Goal: Navigation & Orientation: Find specific page/section

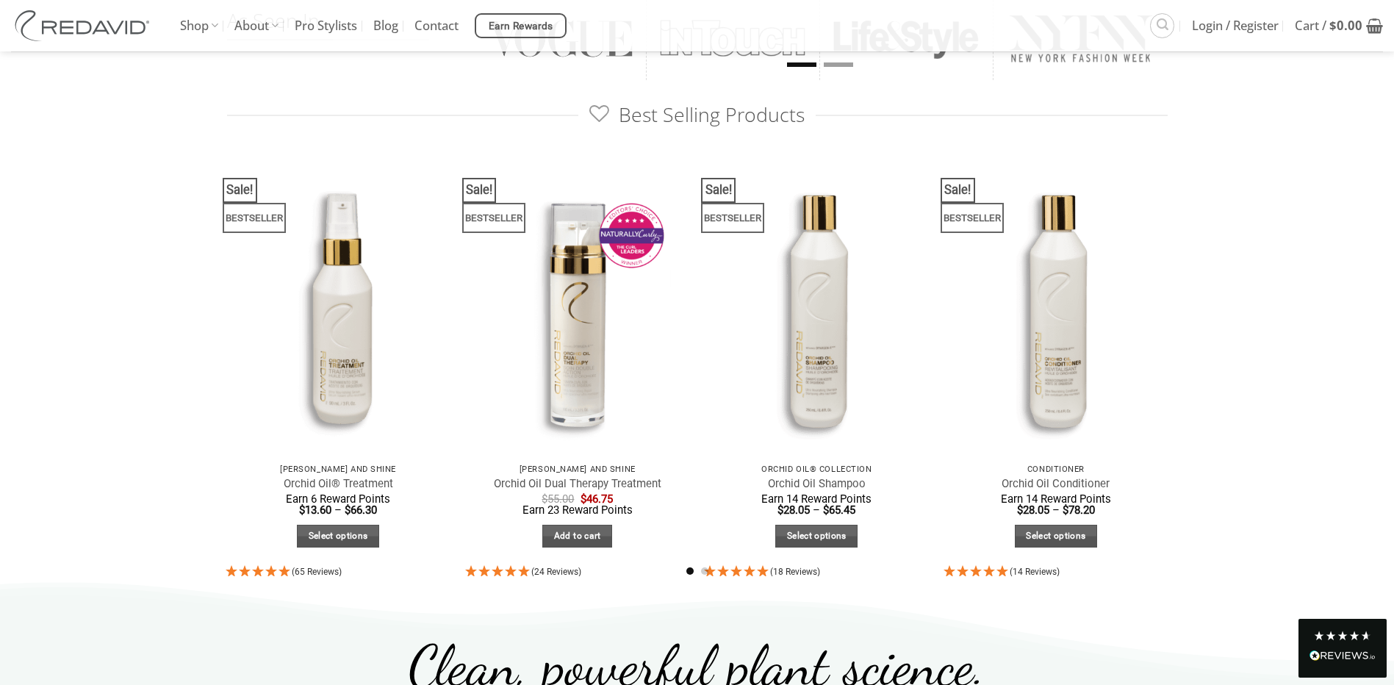
scroll to position [808, 0]
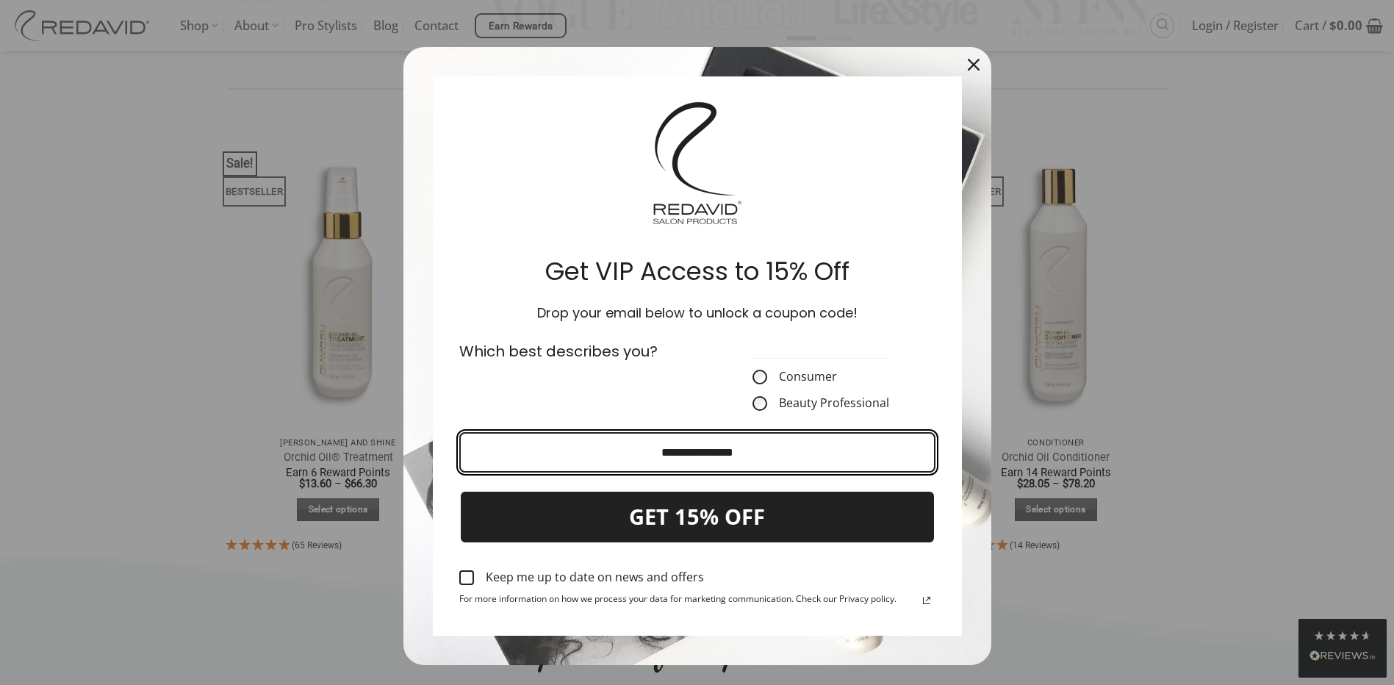
click at [496, 453] on input "Email field" at bounding box center [697, 452] width 476 height 40
type input "**********"
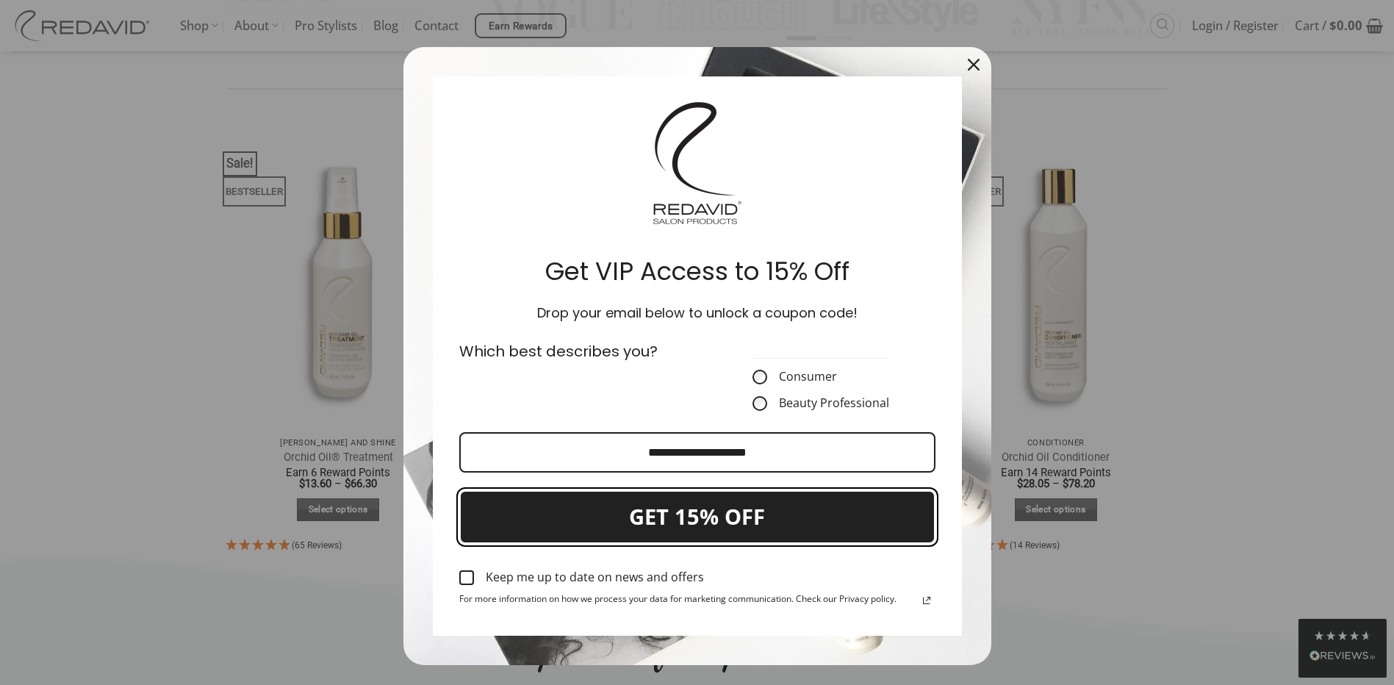
click at [688, 515] on button "GET 15% OFF" at bounding box center [697, 517] width 476 height 54
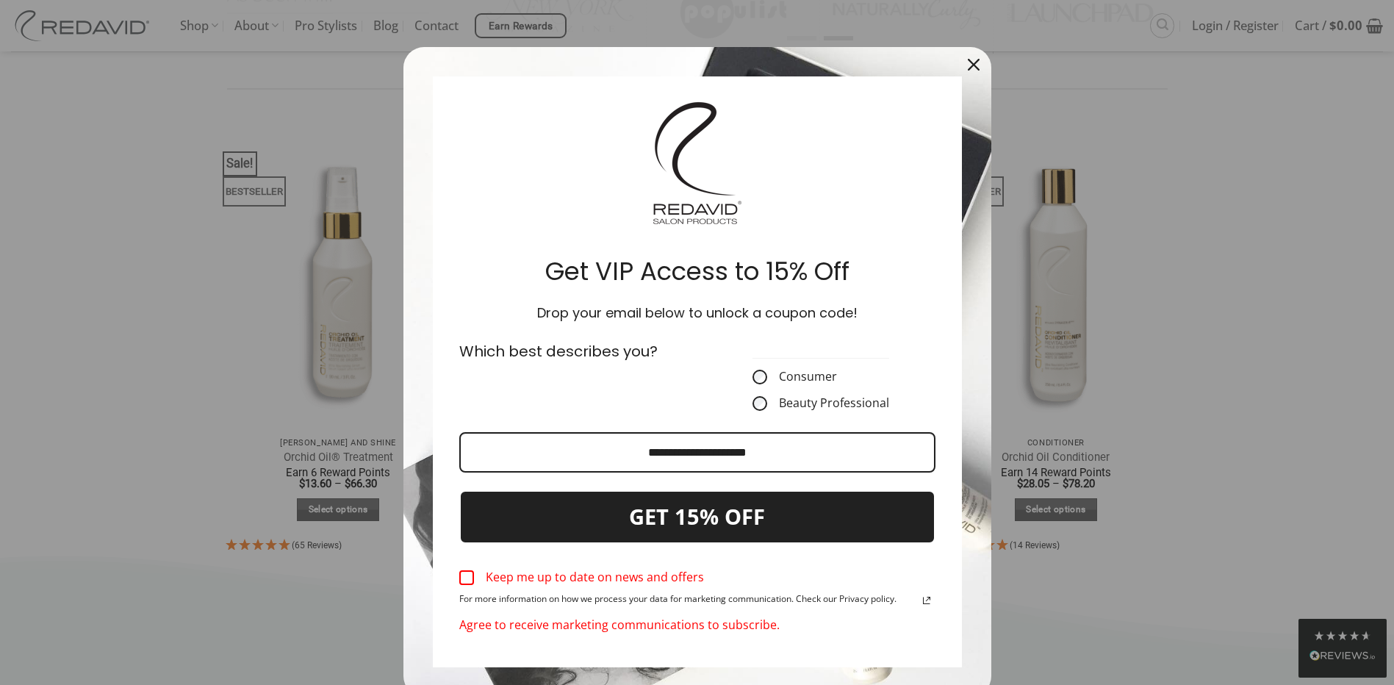
click at [459, 576] on div "Marketing offer form" at bounding box center [466, 577] width 15 height 15
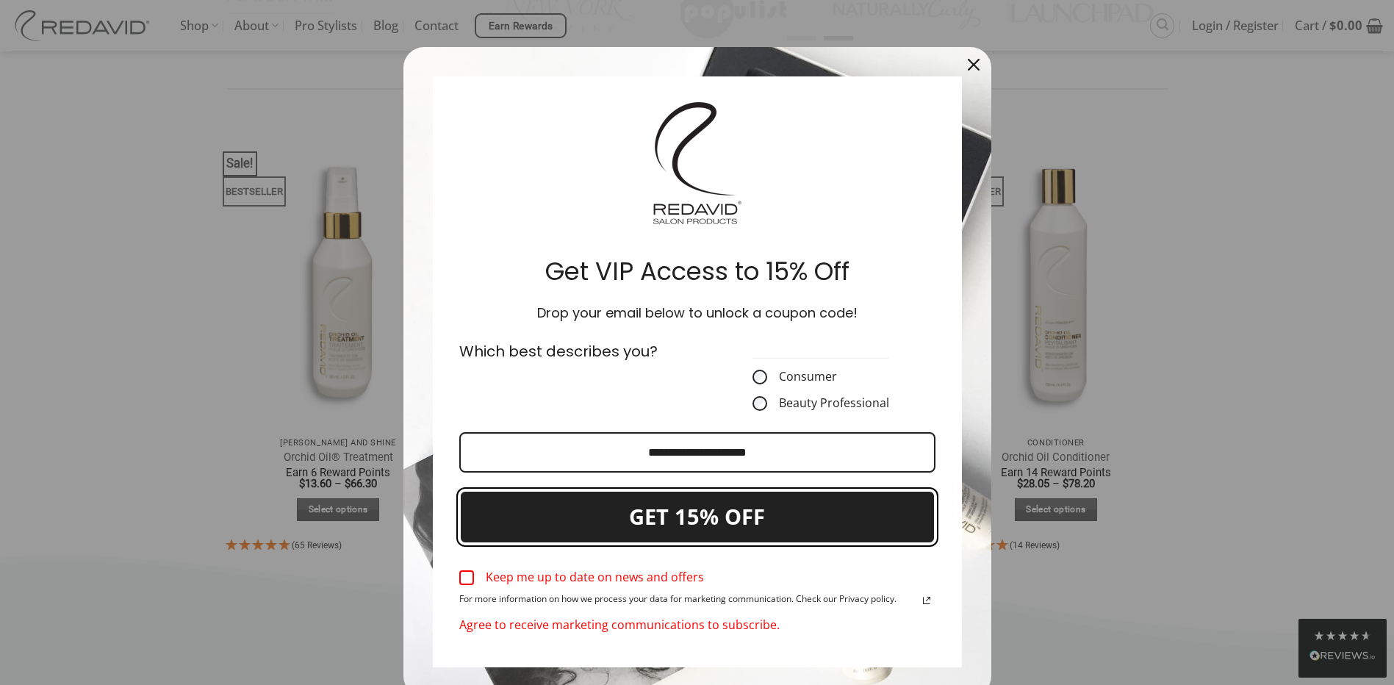
click at [680, 518] on button "GET 15% OFF" at bounding box center [697, 517] width 476 height 54
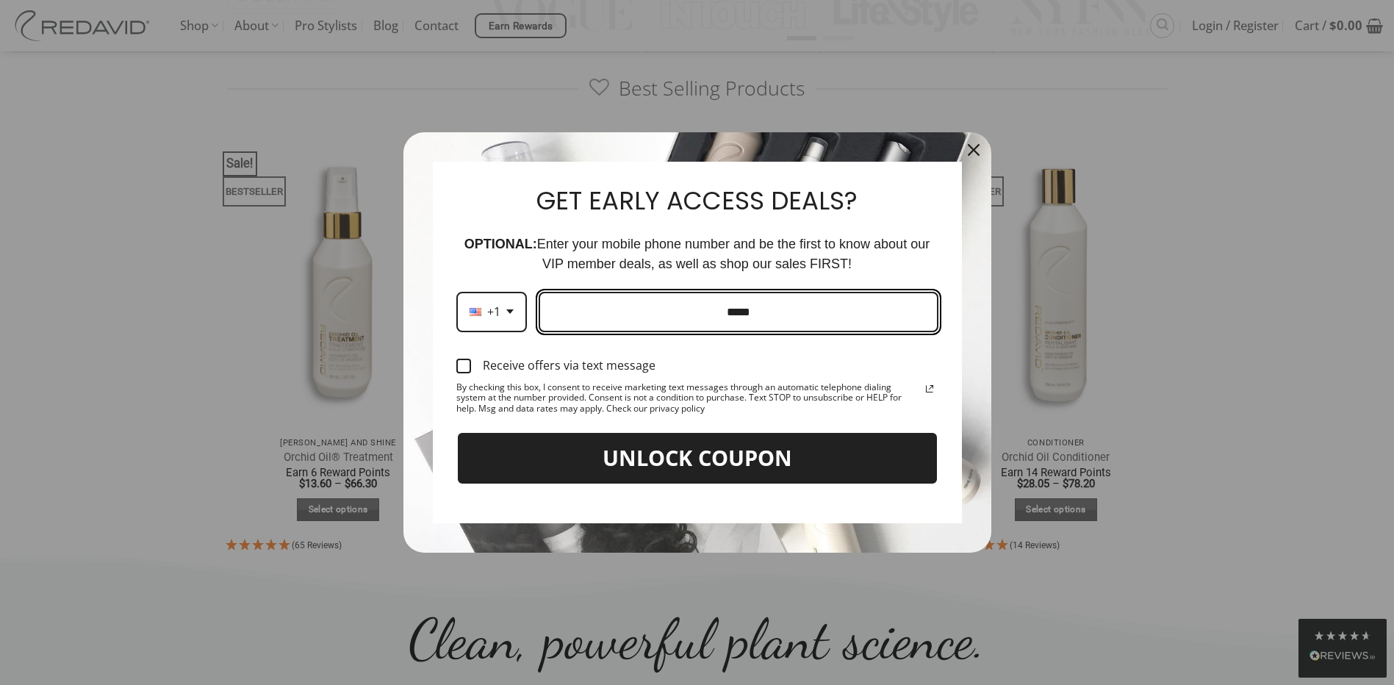
click at [564, 309] on input "Phone number field" at bounding box center [739, 312] width 400 height 40
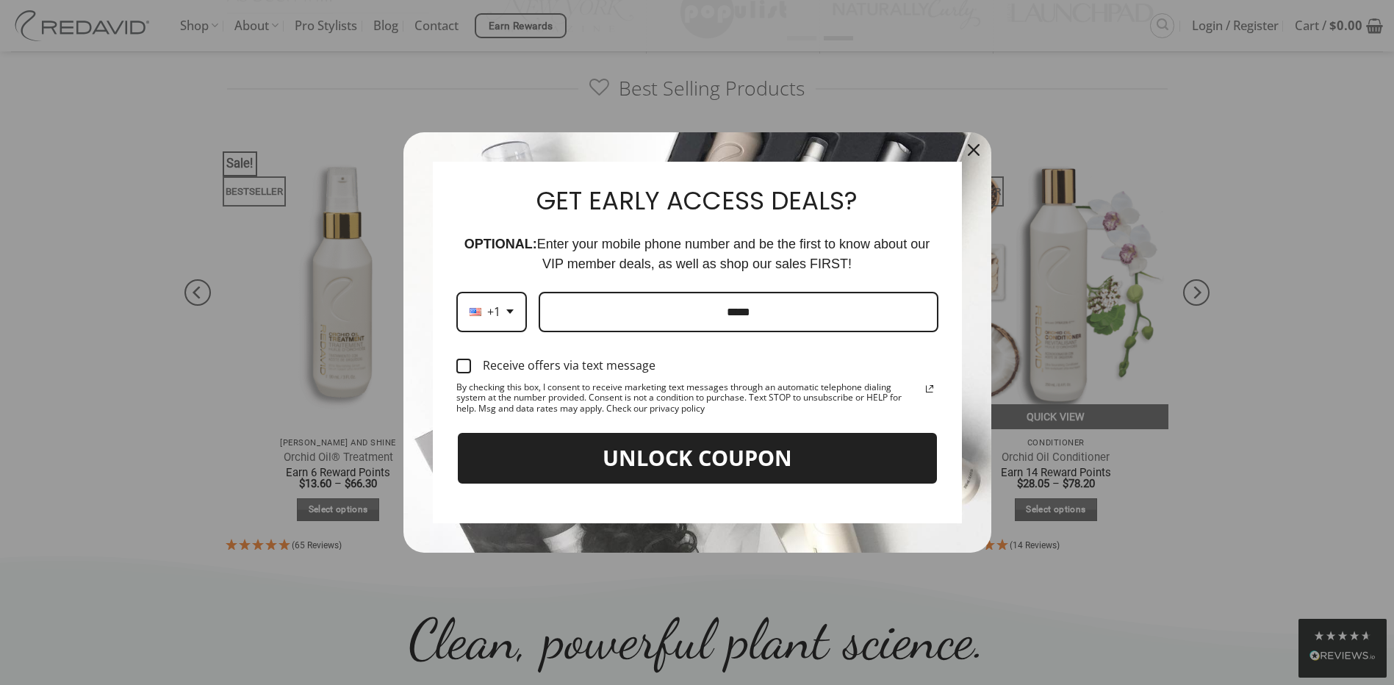
click at [969, 140] on div "Close" at bounding box center [974, 150] width 24 height 24
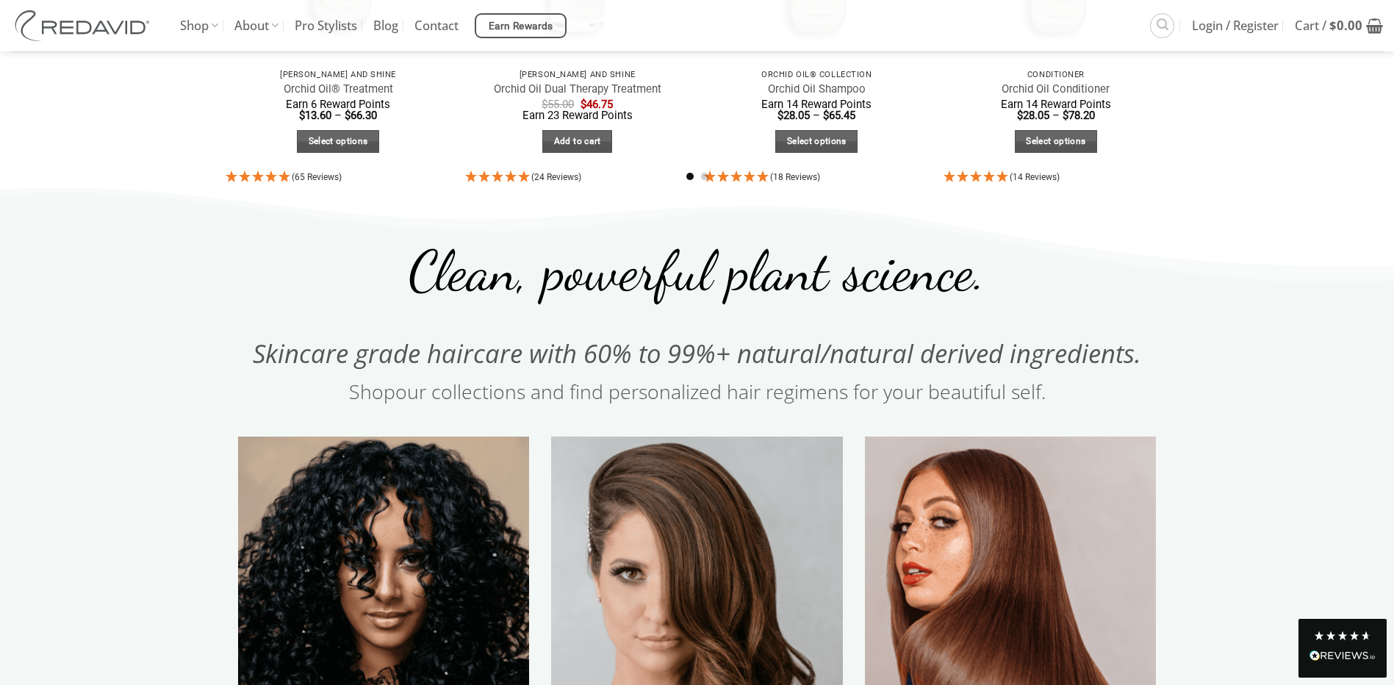
scroll to position [1176, 0]
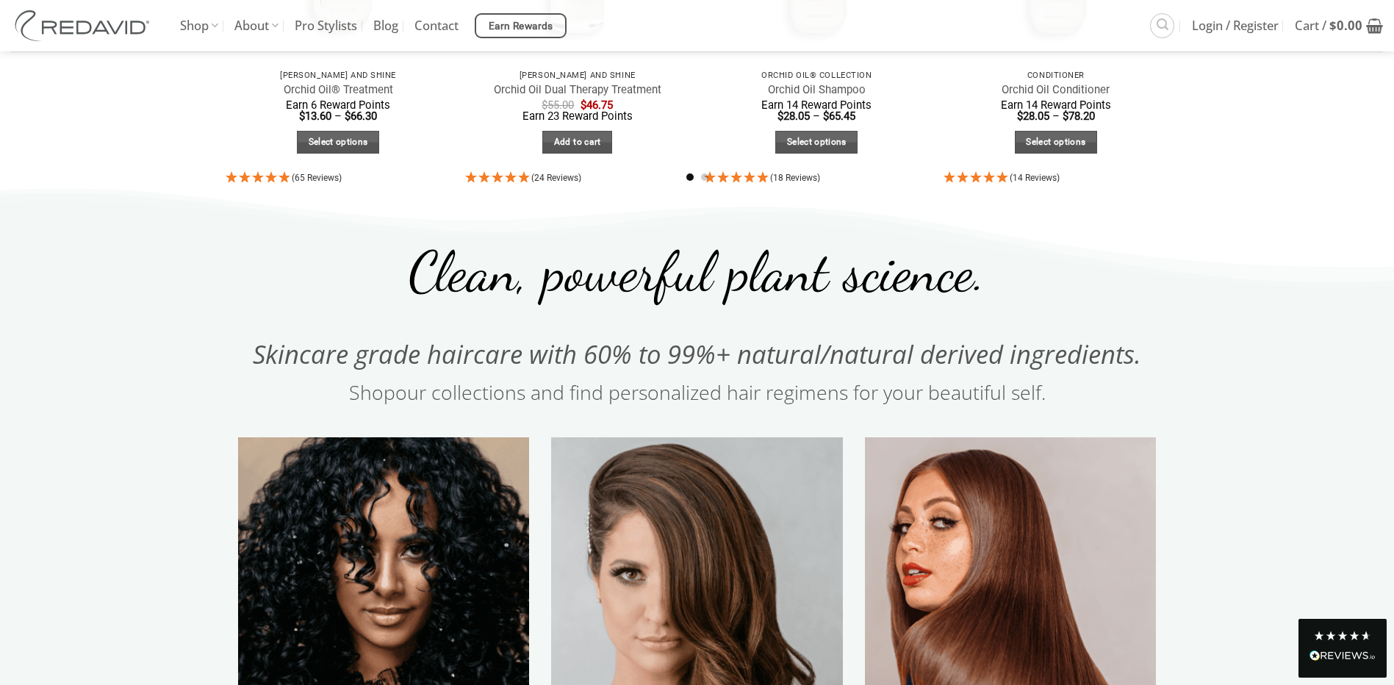
click at [471, 469] on img at bounding box center [383, 660] width 320 height 492
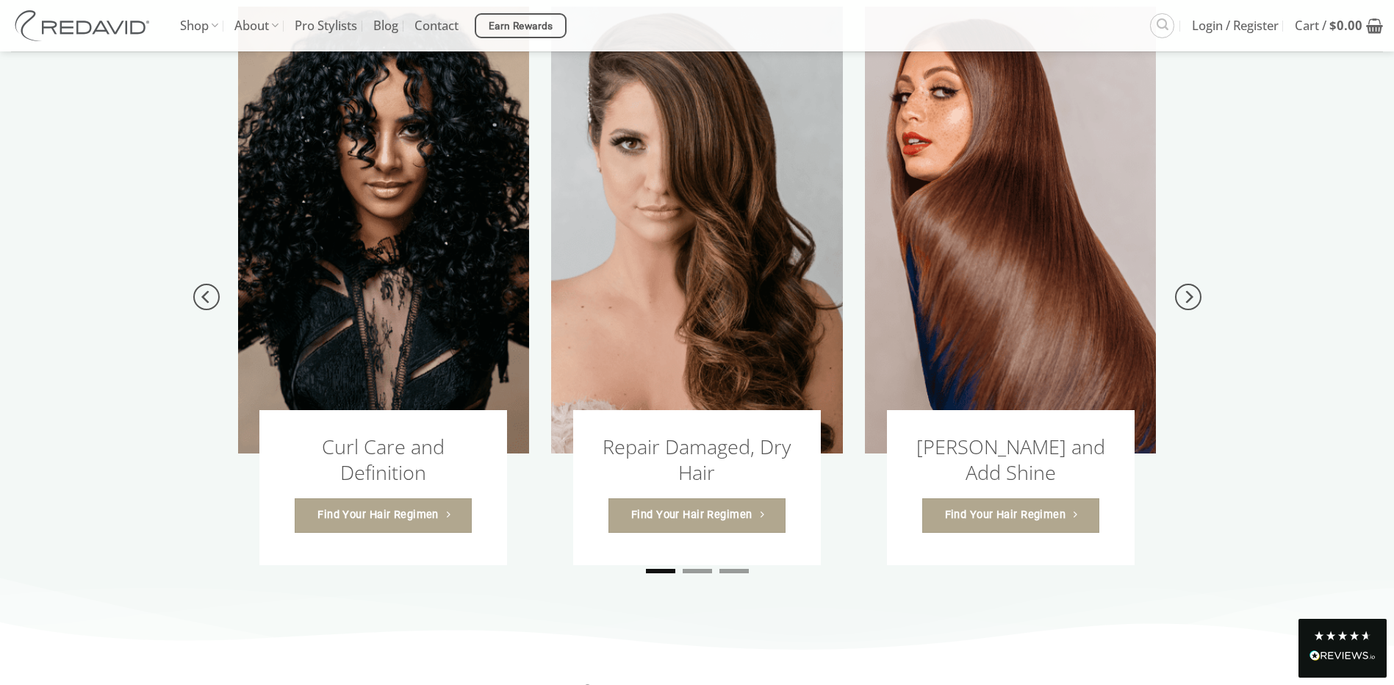
scroll to position [1627, 0]
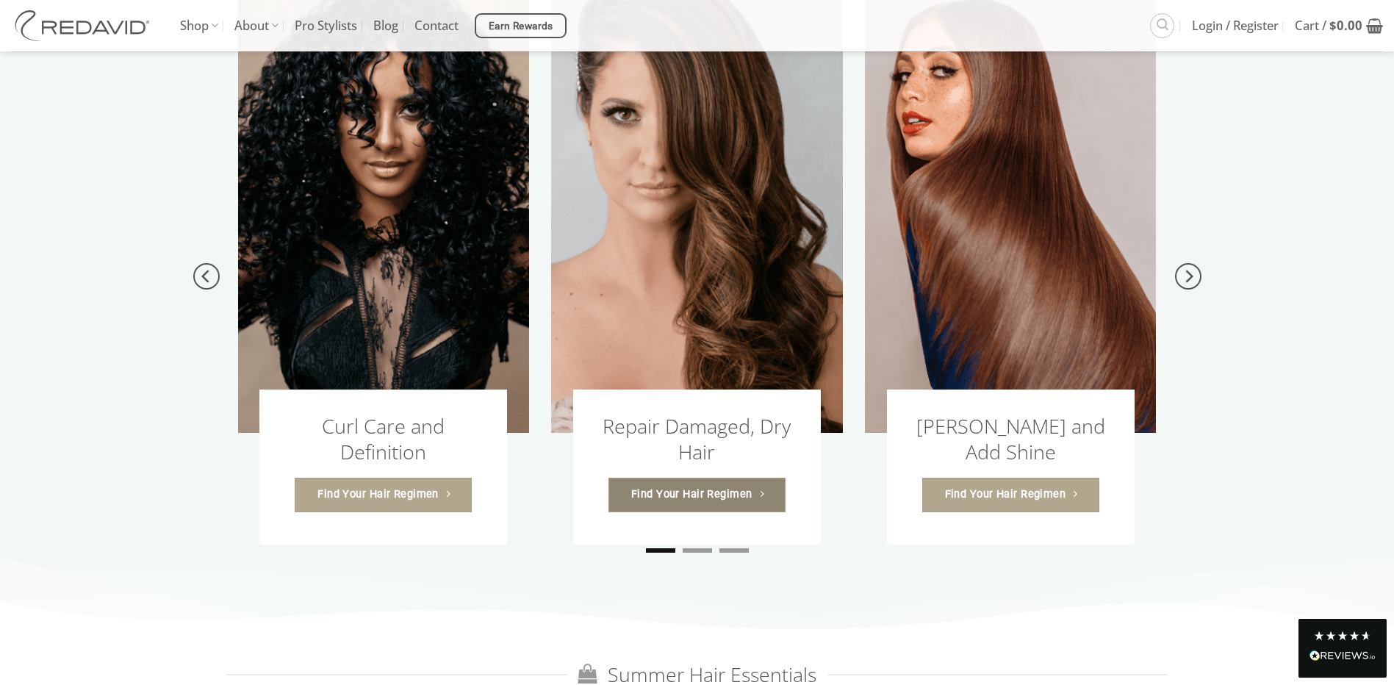
click at [711, 486] on span "Find Your Hair Regimen" at bounding box center [691, 494] width 121 height 17
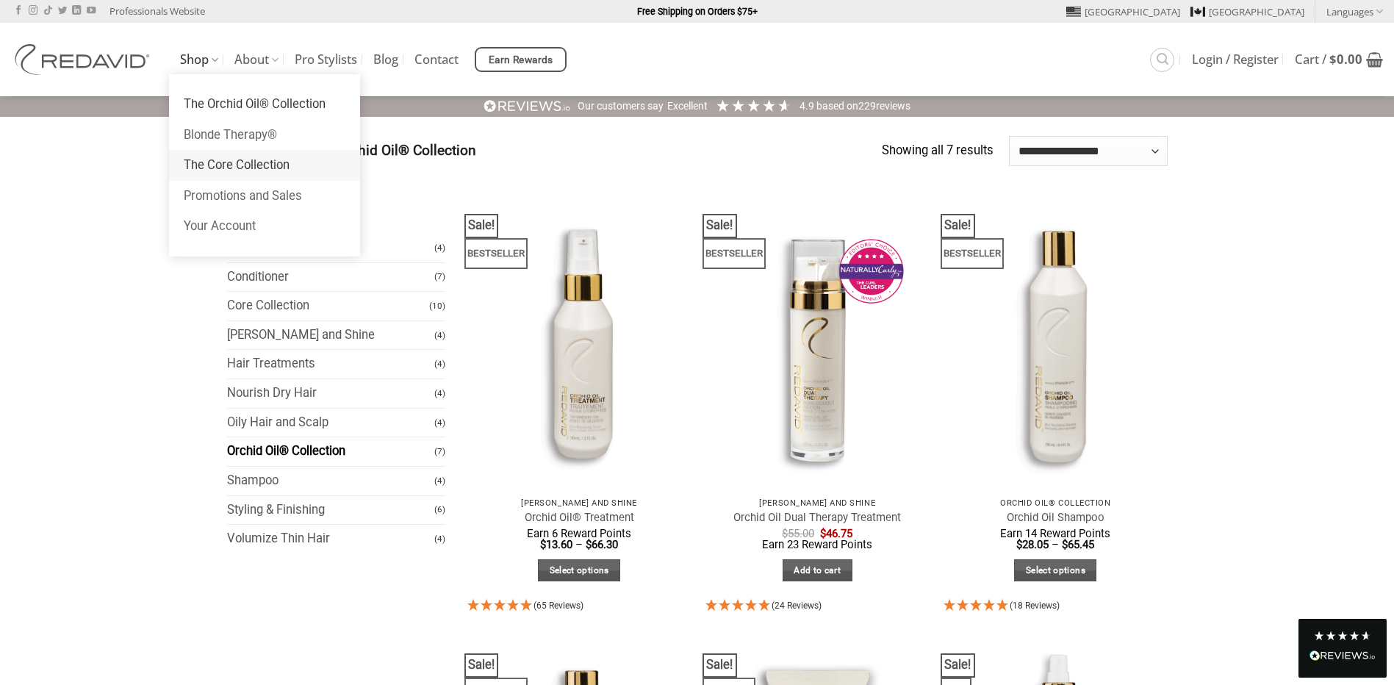
click at [234, 161] on link "The Core Collection" at bounding box center [264, 165] width 191 height 31
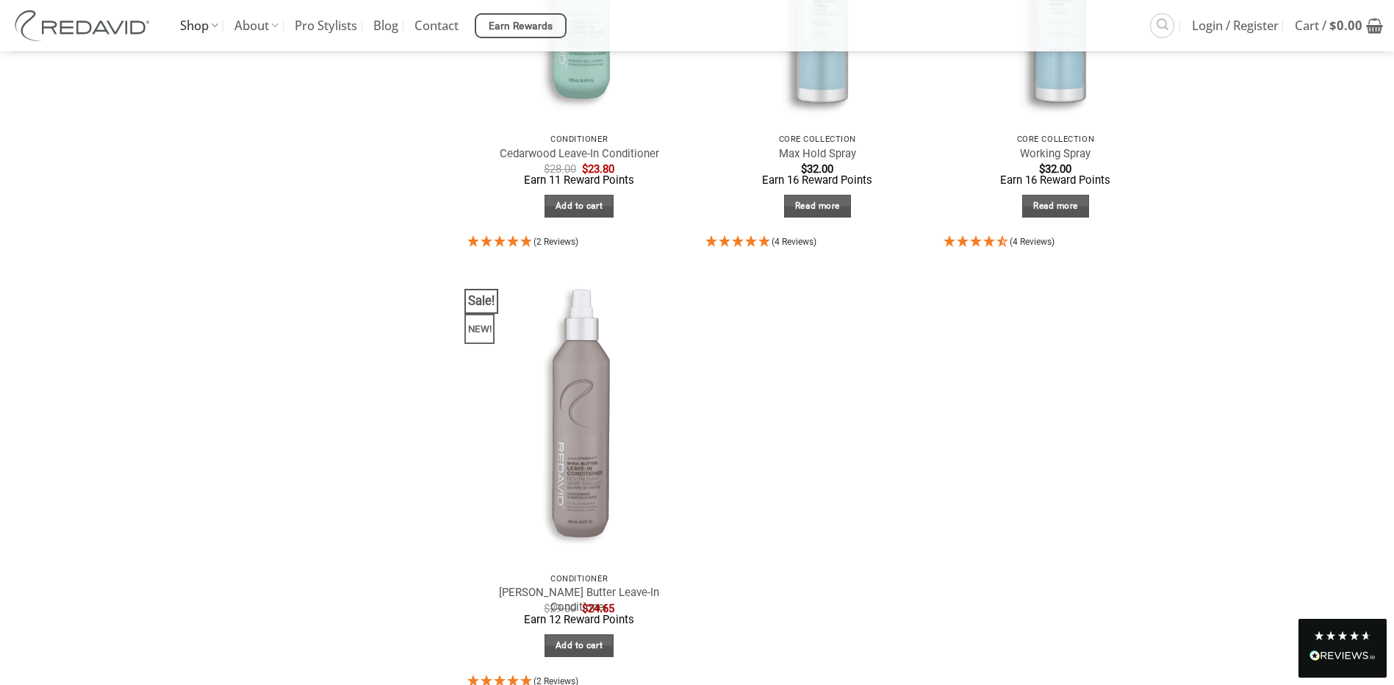
scroll to position [1322, 0]
